Goal: Navigation & Orientation: Understand site structure

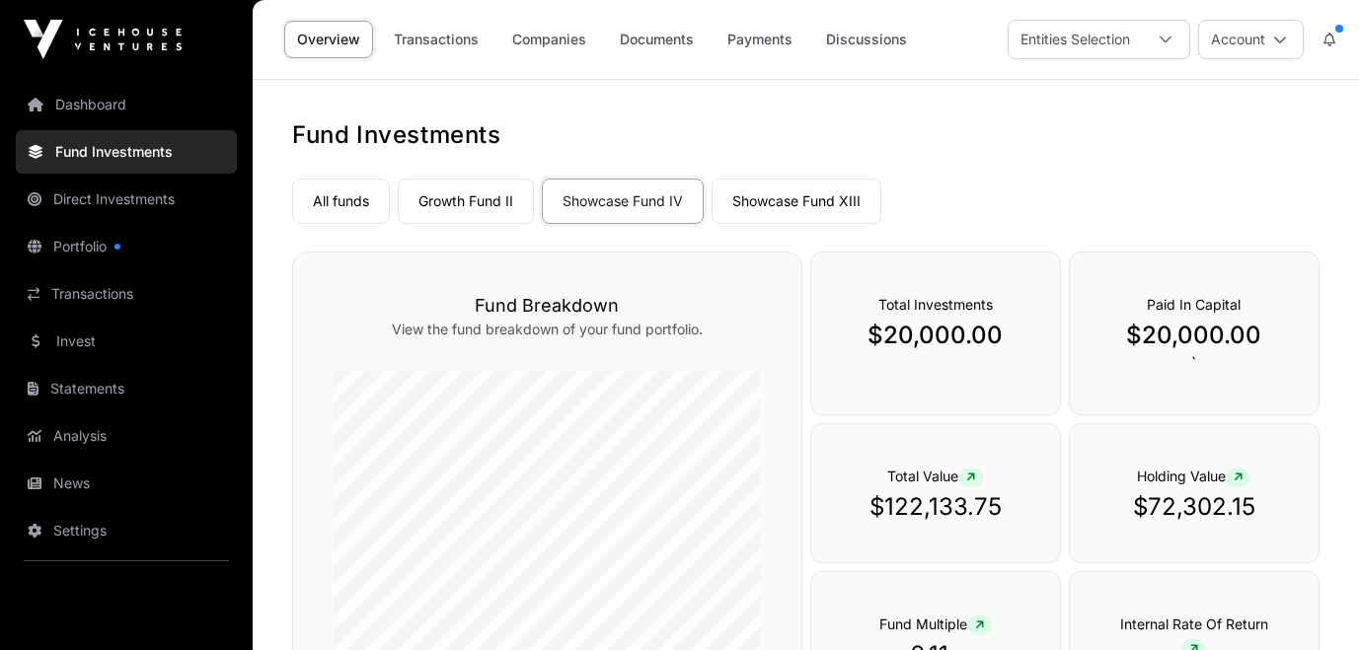
click at [754, 202] on link "Showcase Fund XIII" at bounding box center [796, 201] width 170 height 45
click at [134, 195] on link "Direct Investments" at bounding box center [126, 199] width 221 height 43
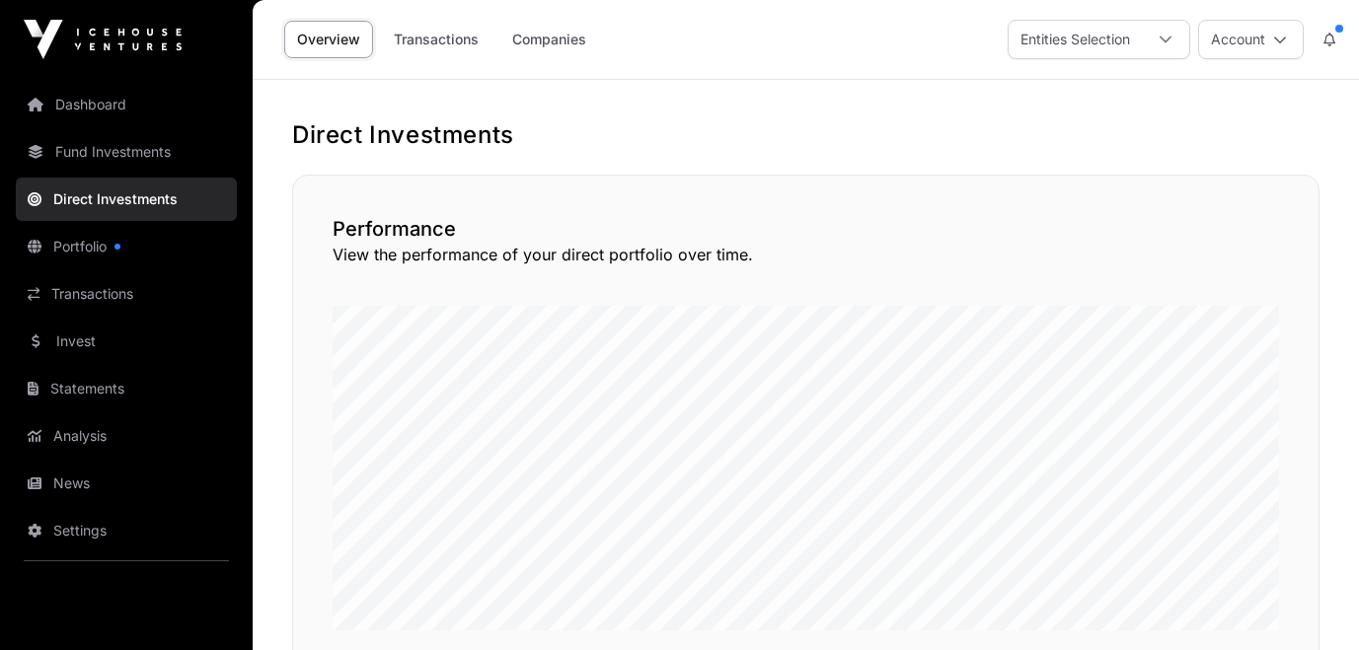
click at [107, 247] on link "Portfolio" at bounding box center [126, 246] width 221 height 43
